Goal: Find specific page/section: Find specific page/section

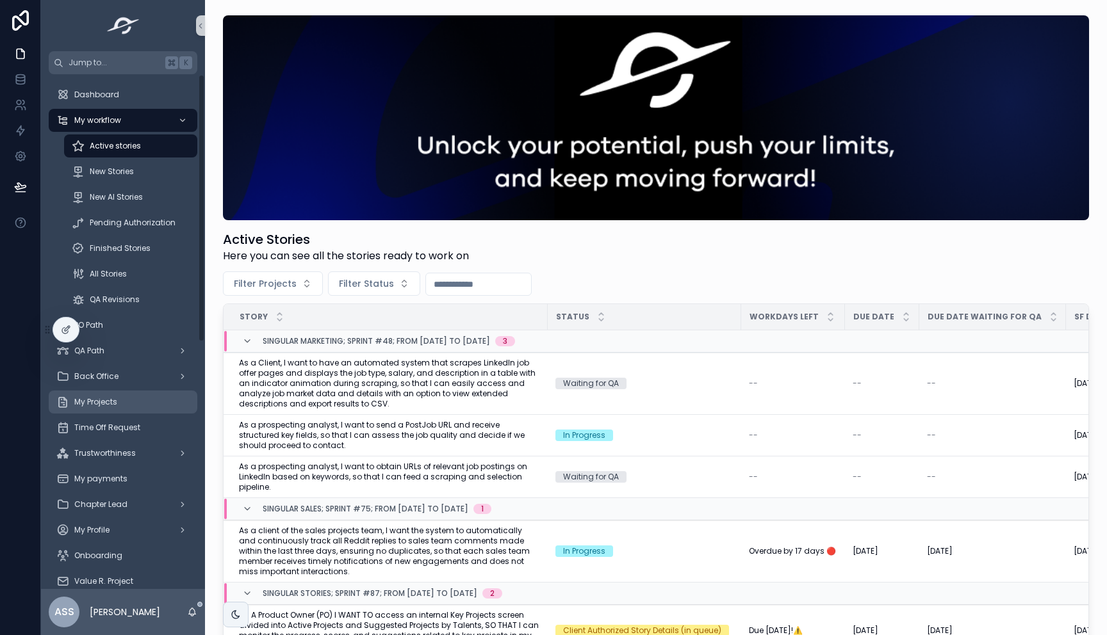
click at [115, 407] on span "My Projects" at bounding box center [95, 402] width 43 height 10
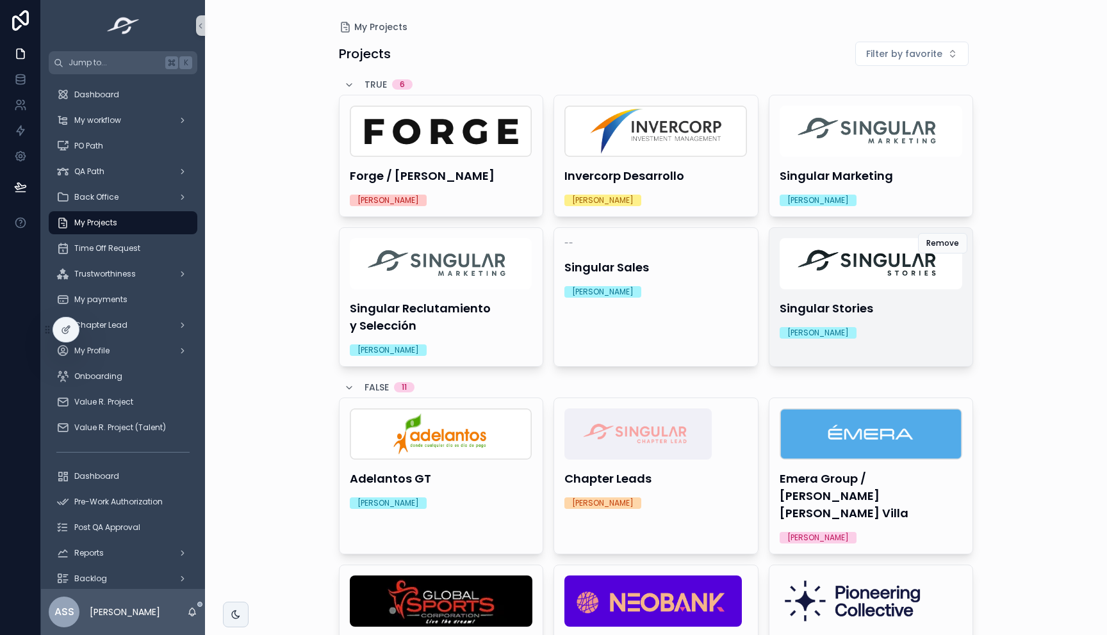
click at [893, 319] on div "Singular Stories Michelle Molina" at bounding box center [871, 288] width 204 height 121
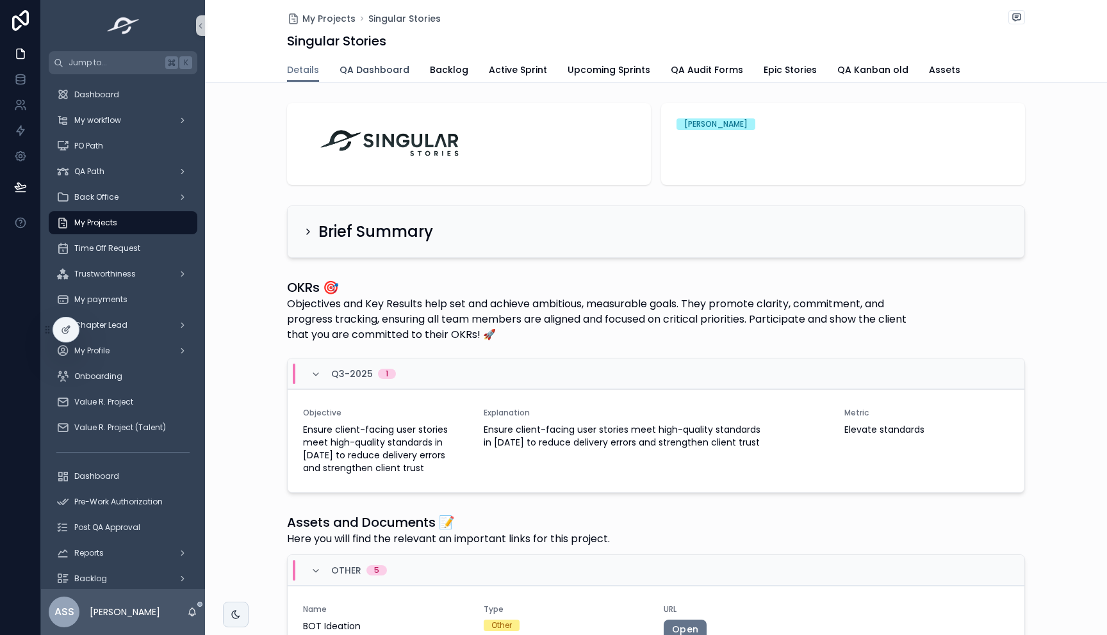
click at [380, 72] on span "QA Dashboard" at bounding box center [374, 69] width 70 height 13
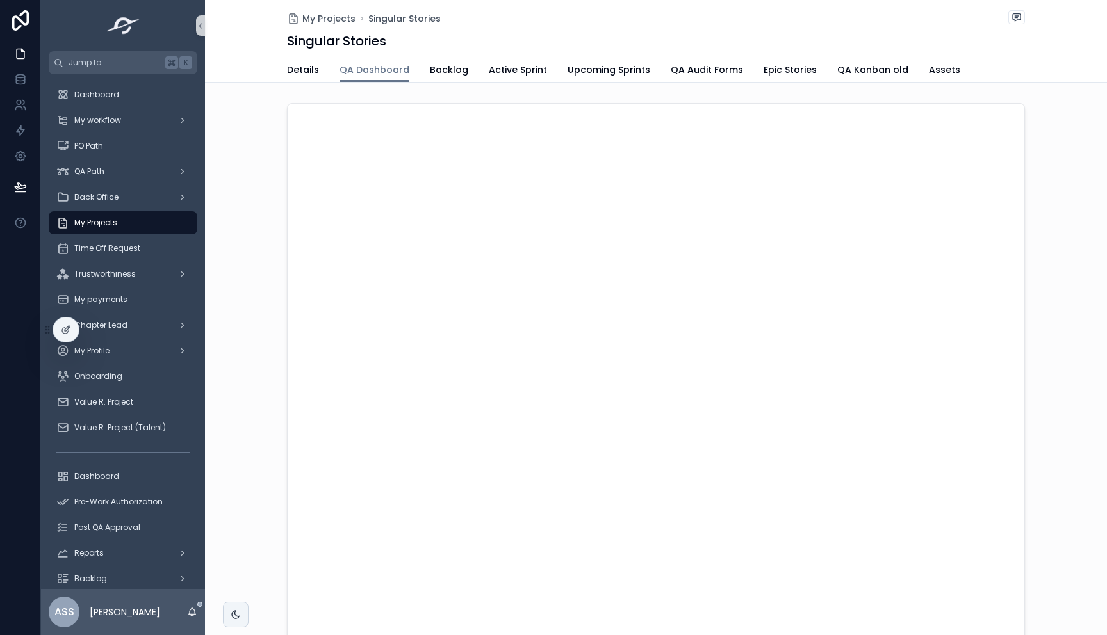
click at [249, 169] on div "scrollable content" at bounding box center [656, 421] width 902 height 647
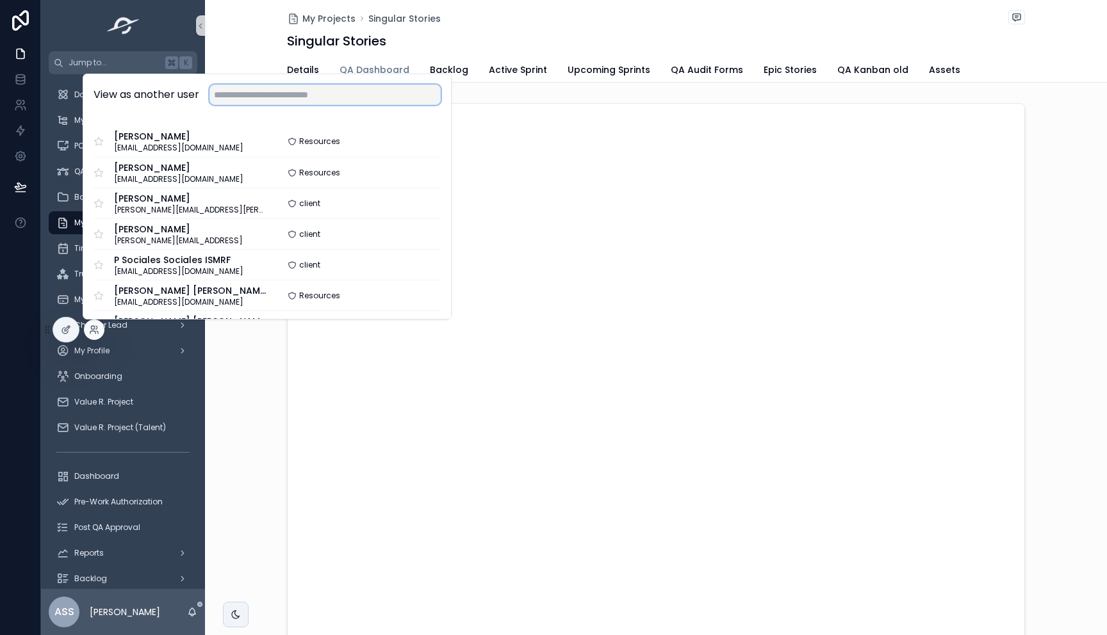
click at [284, 100] on input "text" at bounding box center [324, 95] width 231 height 20
type input "****"
click at [415, 266] on button "Select" at bounding box center [422, 265] width 35 height 19
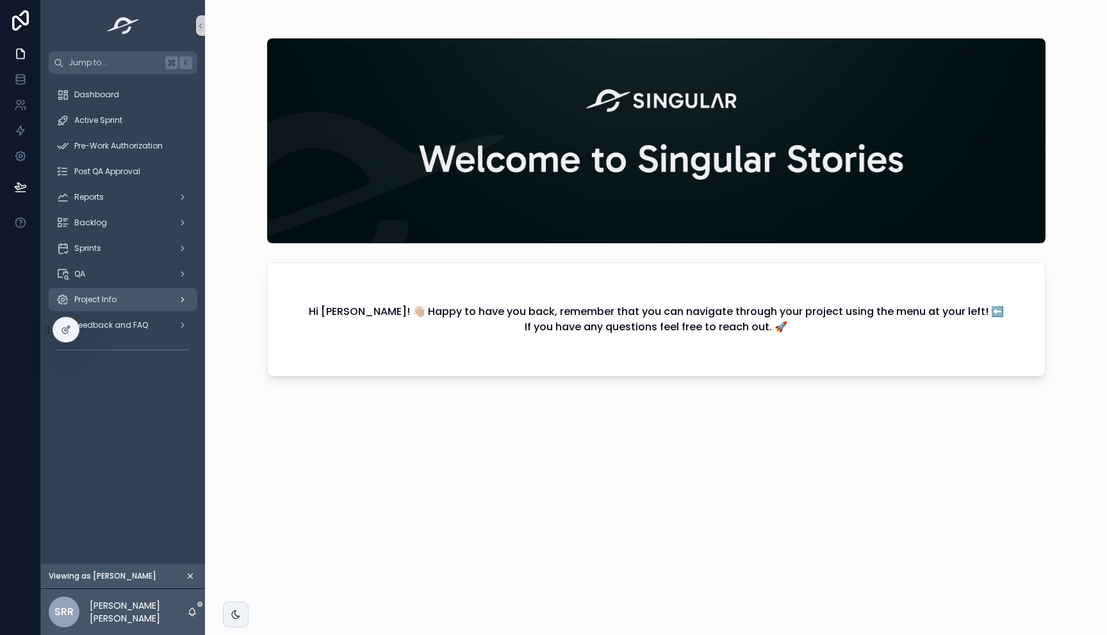
click at [106, 298] on span "Project Info" at bounding box center [95, 300] width 42 height 10
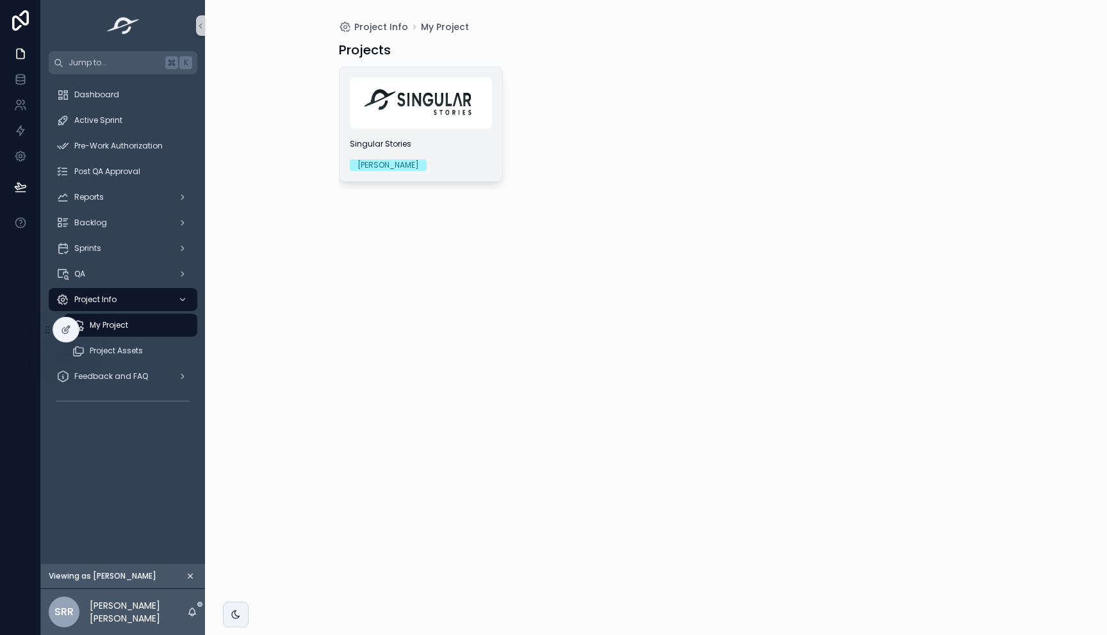
click at [452, 142] on span "Singular Stories" at bounding box center [421, 144] width 142 height 10
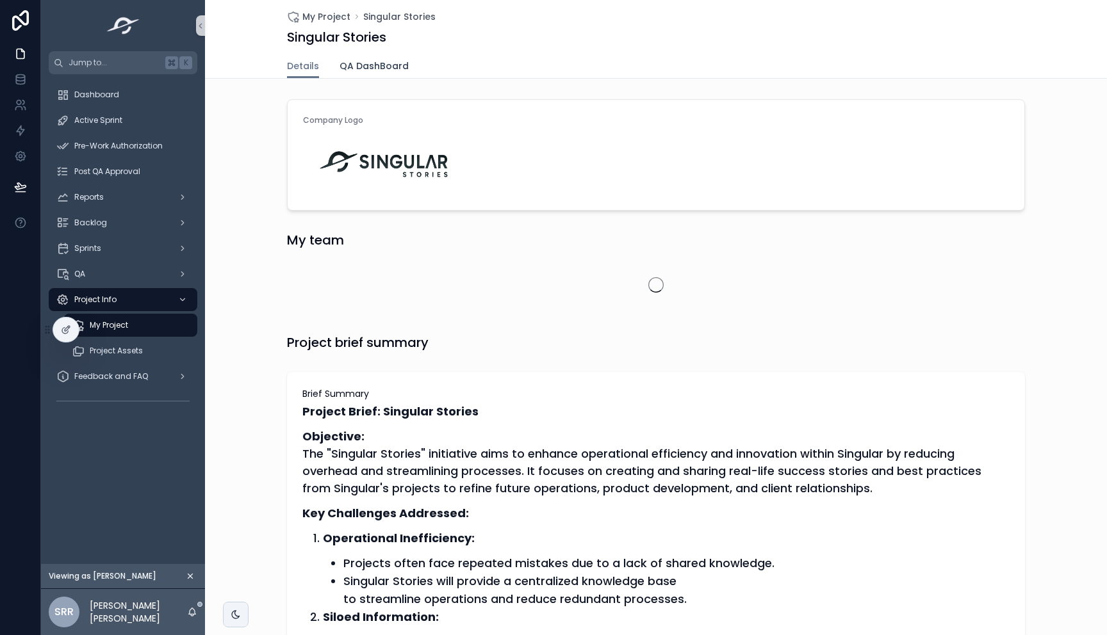
click at [377, 70] on span "QA DashBoard" at bounding box center [373, 66] width 69 height 13
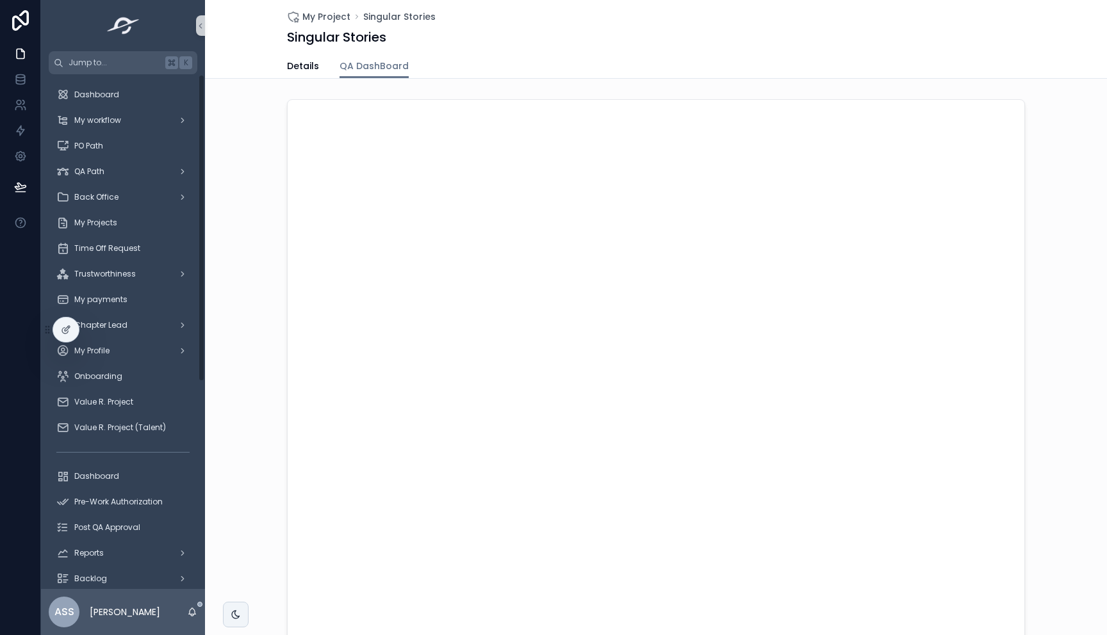
click at [272, 470] on div "scrollable content" at bounding box center [656, 417] width 902 height 647
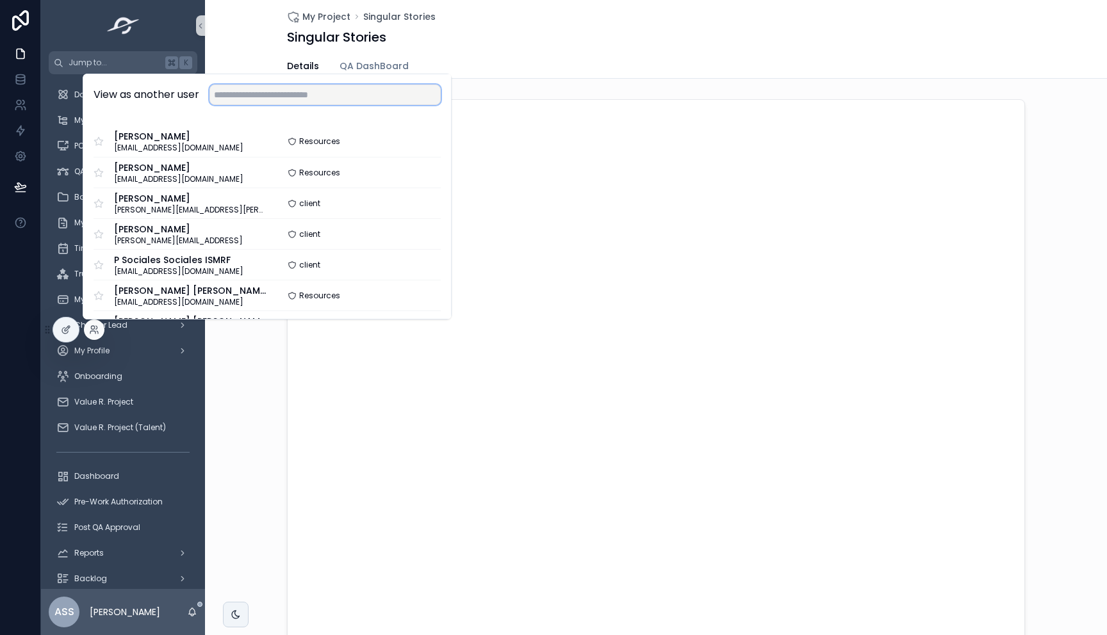
click at [261, 92] on input "text" at bounding box center [324, 95] width 231 height 20
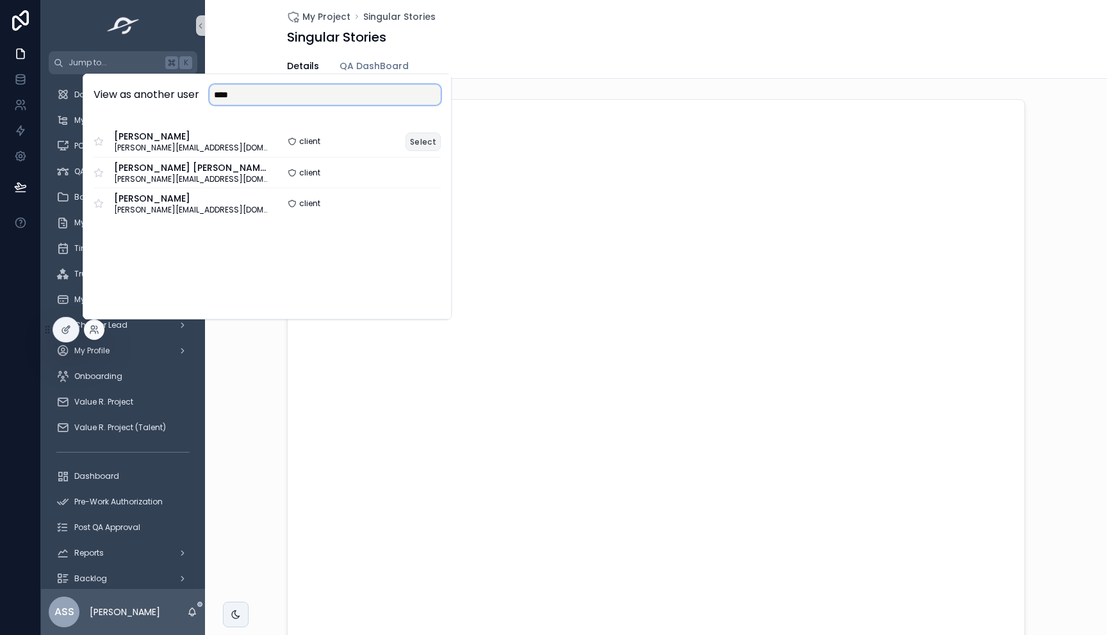
type input "****"
click at [432, 136] on button "Select" at bounding box center [422, 142] width 35 height 19
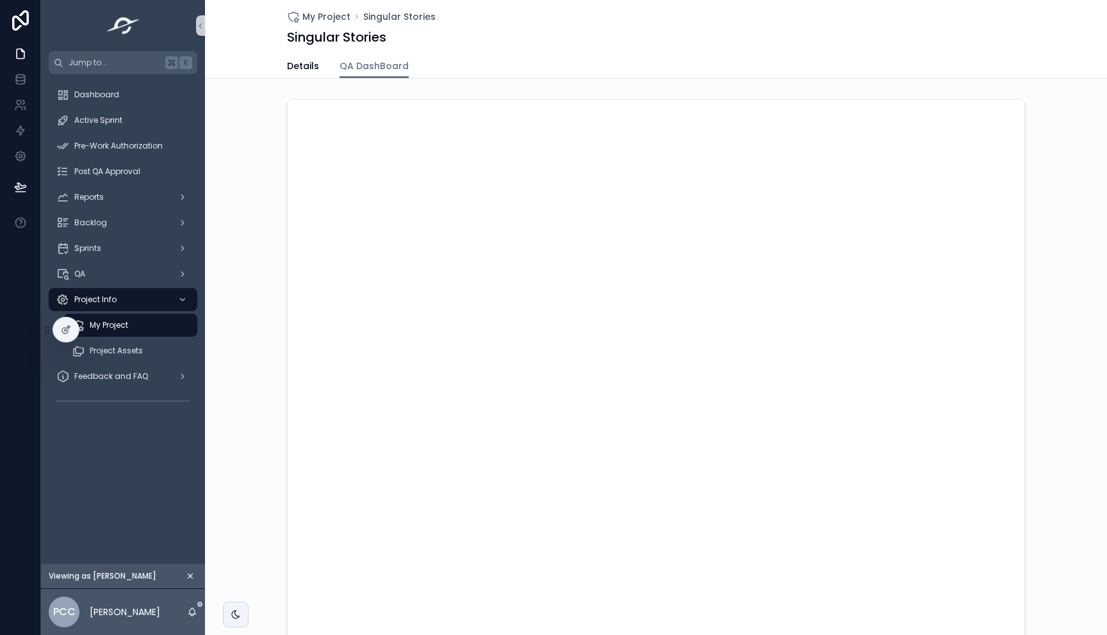
click at [131, 325] on div "My Project" at bounding box center [131, 325] width 118 height 20
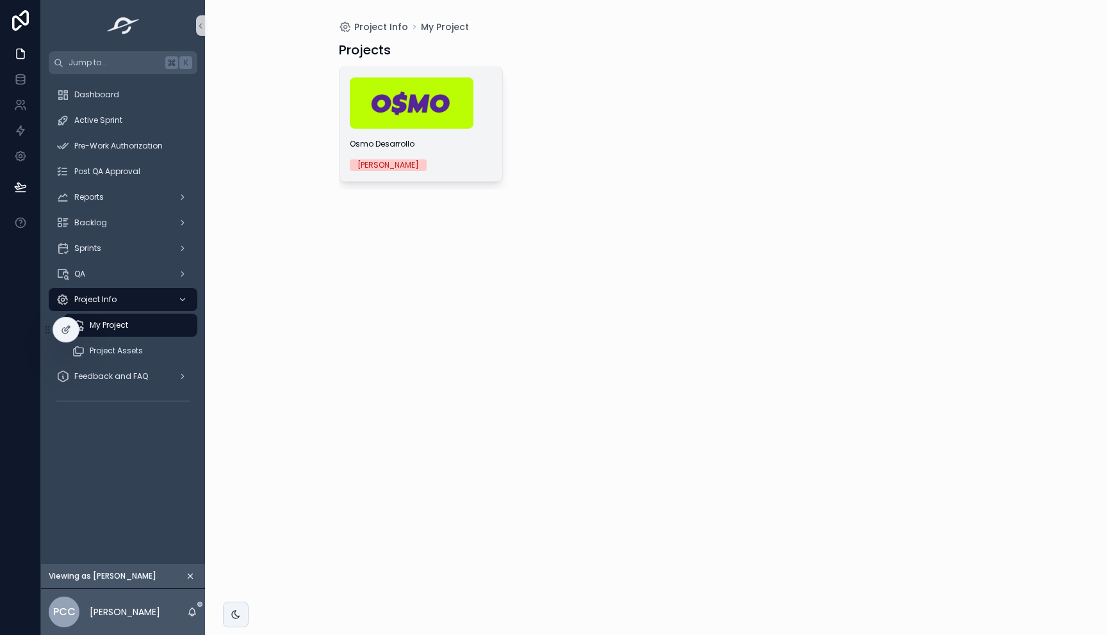
click at [421, 120] on img "scrollable content" at bounding box center [412, 103] width 124 height 51
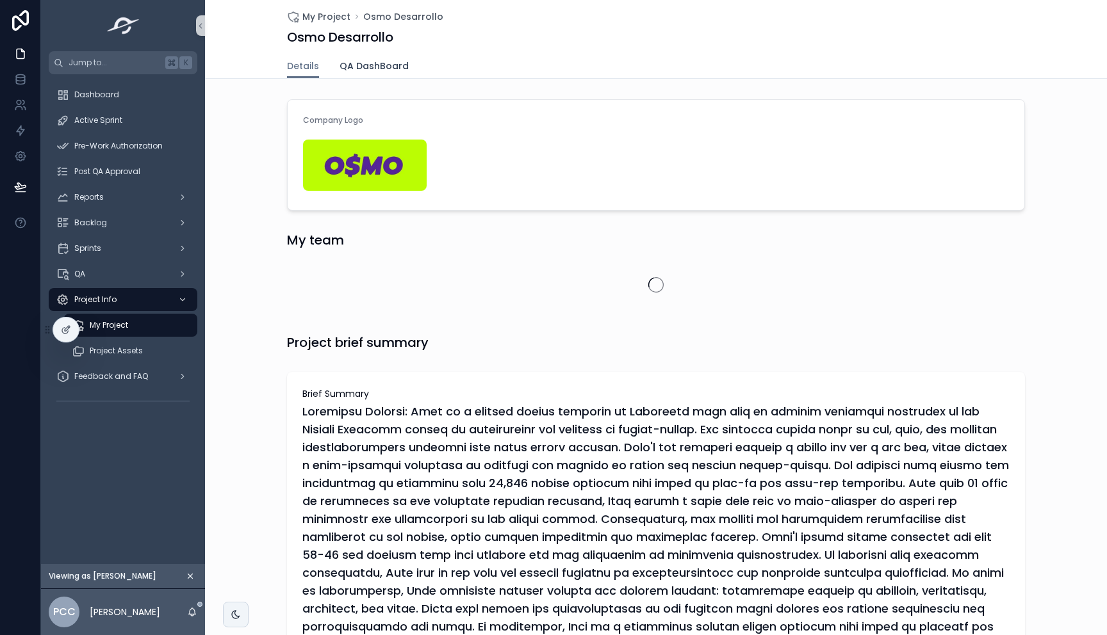
click at [384, 69] on span "QA DashBoard" at bounding box center [373, 66] width 69 height 13
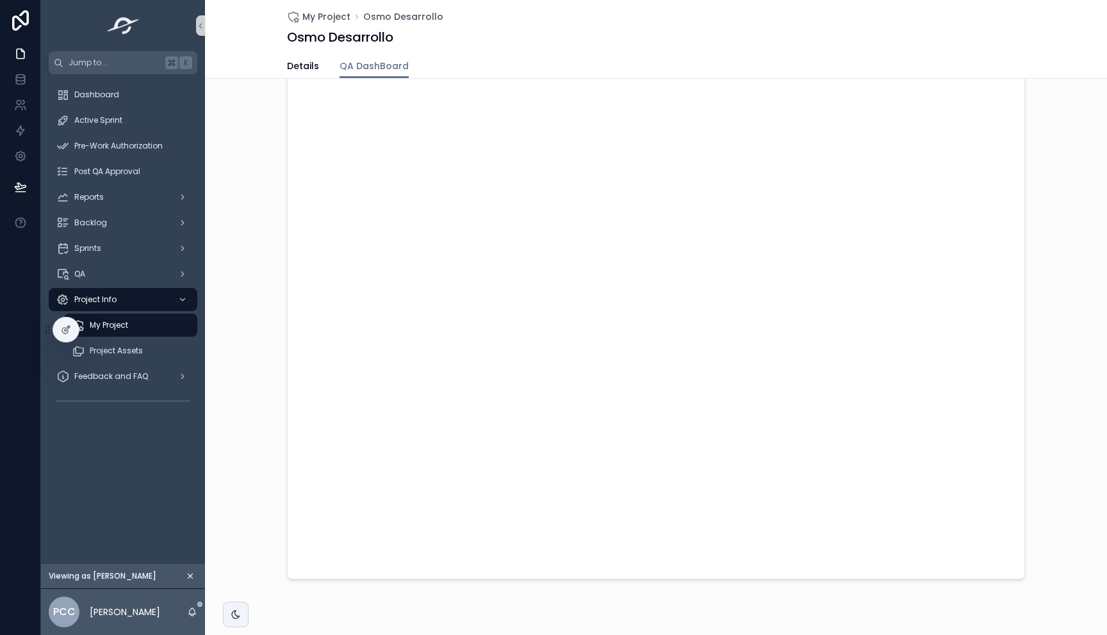
scroll to position [188, 0]
click at [200, 27] on icon "scrollable content" at bounding box center [200, 26] width 3 height 4
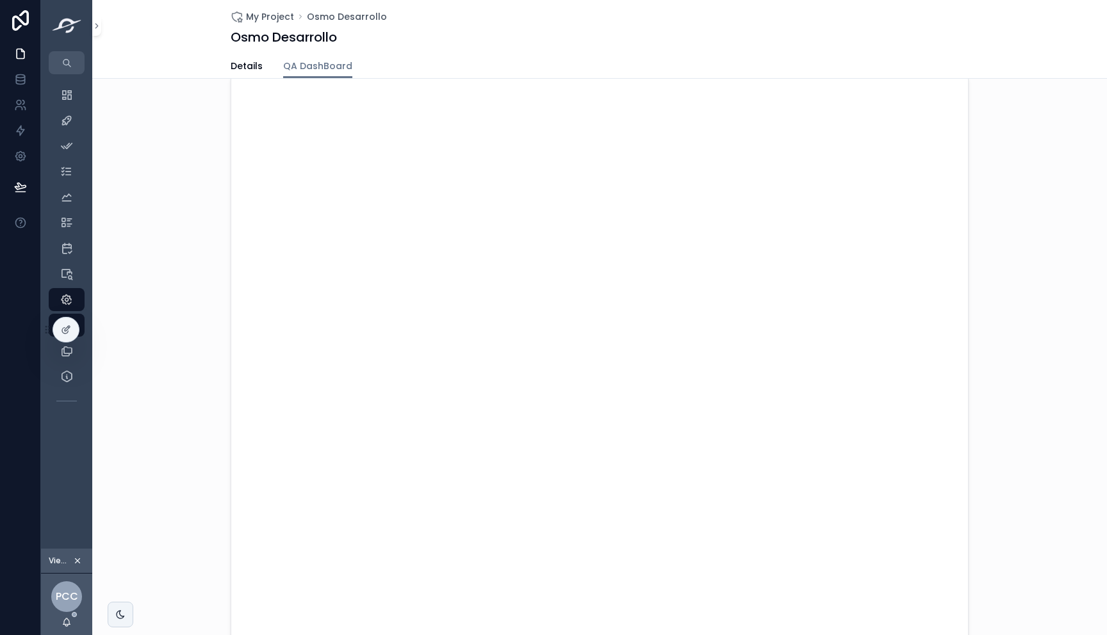
scroll to position [0, 0]
